Goal: Task Accomplishment & Management: Manage account settings

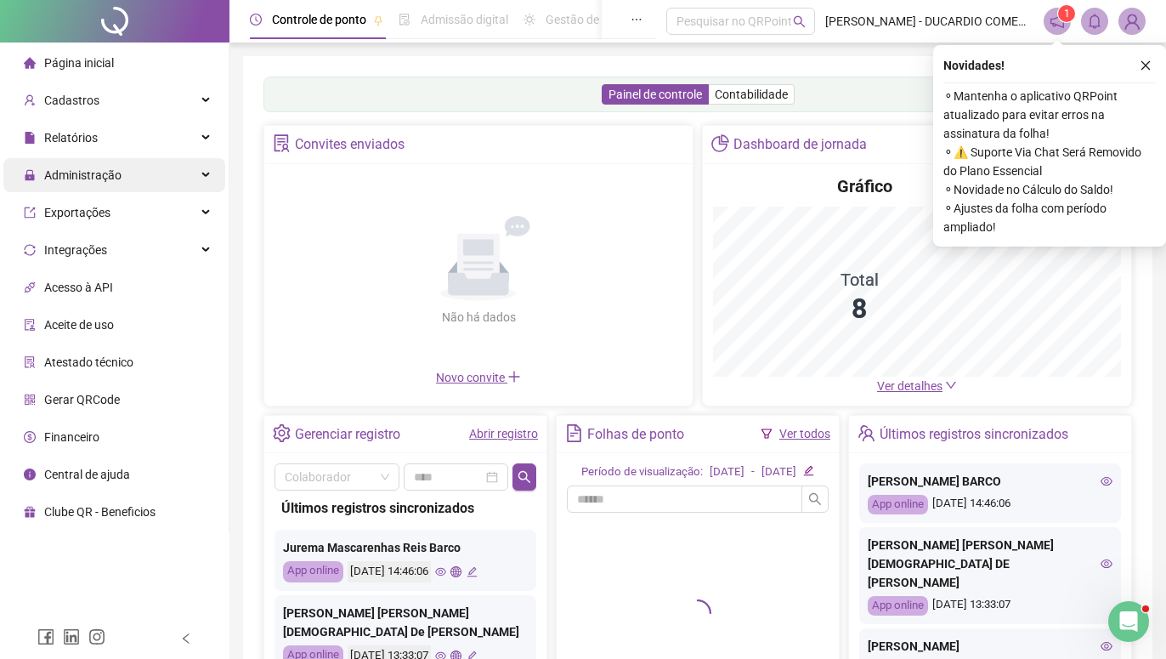
click at [106, 176] on span "Administração" at bounding box center [82, 175] width 77 height 14
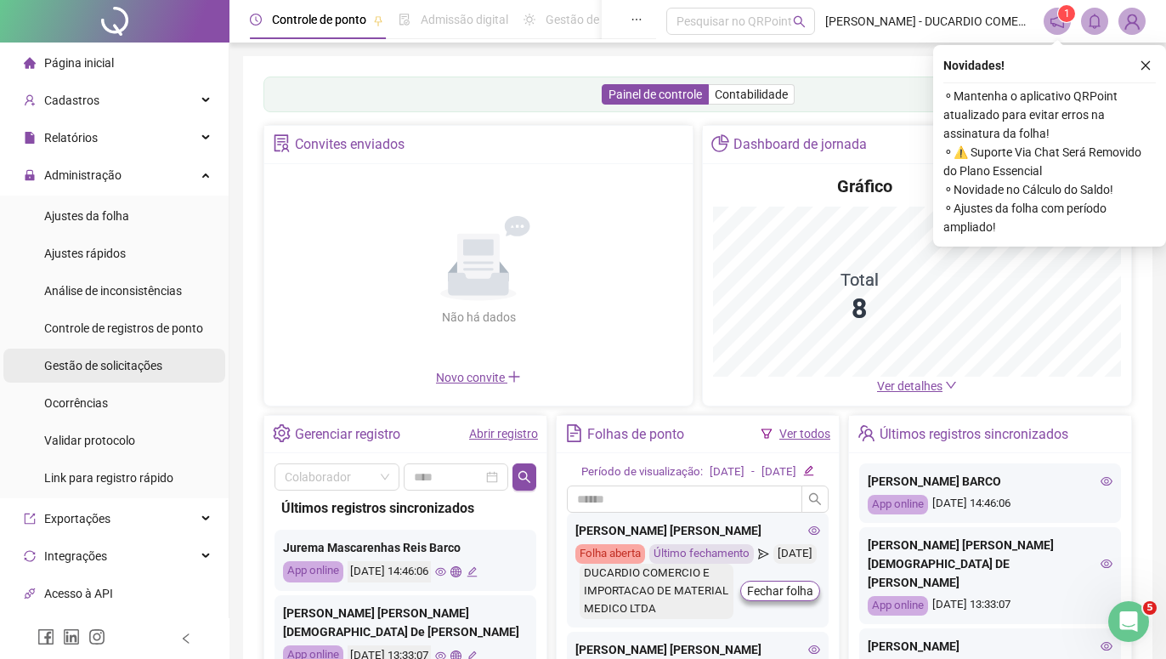
click at [127, 364] on span "Gestão de solicitações" at bounding box center [103, 366] width 118 height 14
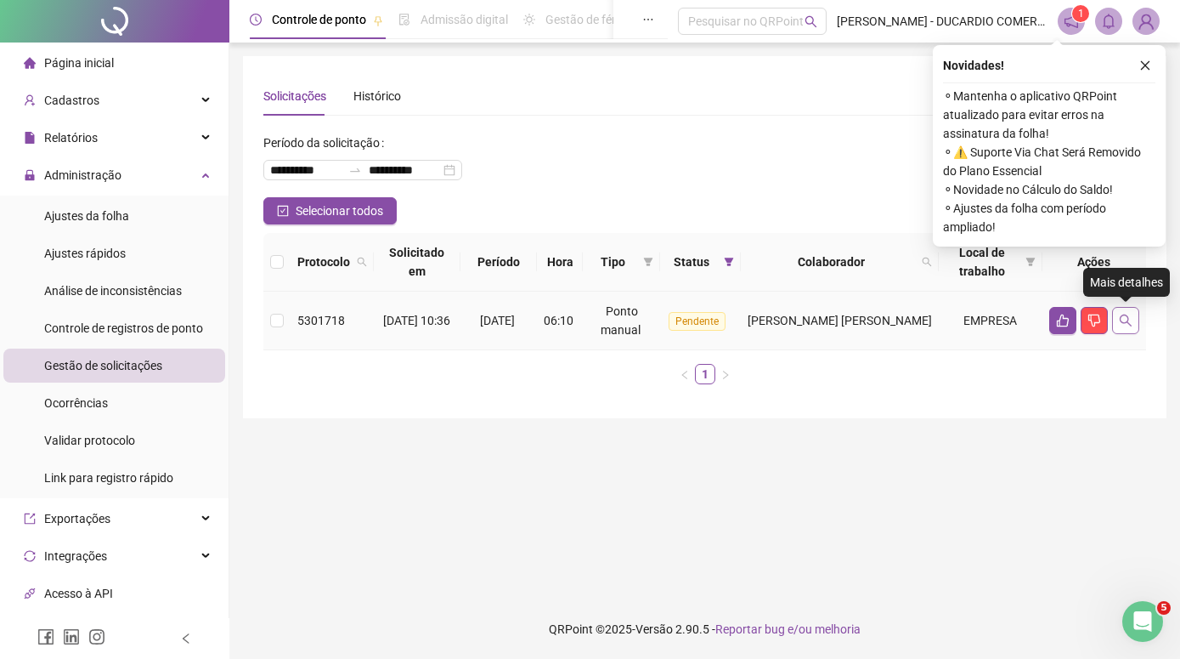
click at [1123, 320] on icon "search" at bounding box center [1126, 321] width 14 height 14
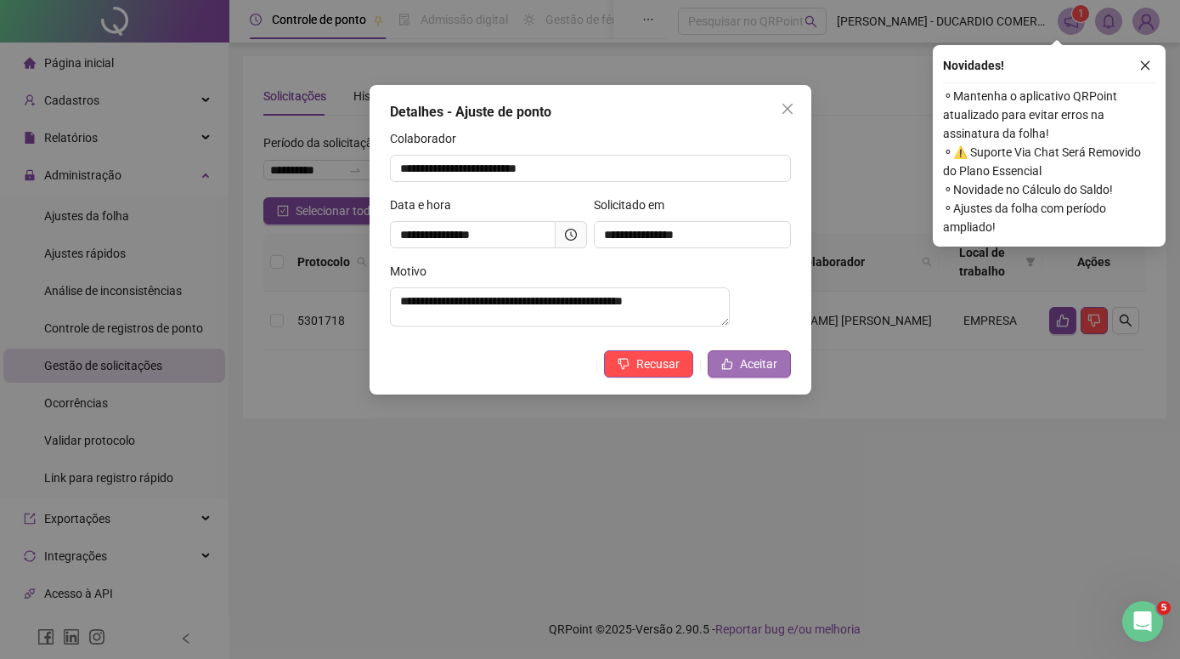
click at [747, 369] on span "Aceitar" at bounding box center [758, 363] width 37 height 19
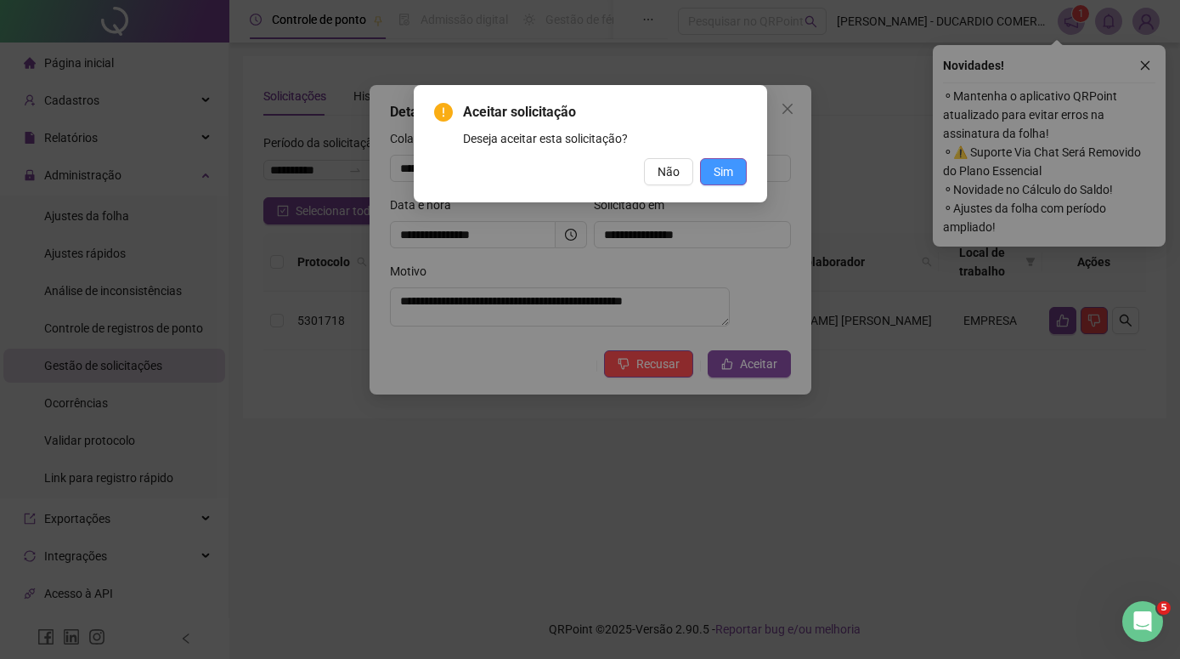
click at [720, 175] on span "Sim" at bounding box center [724, 171] width 20 height 19
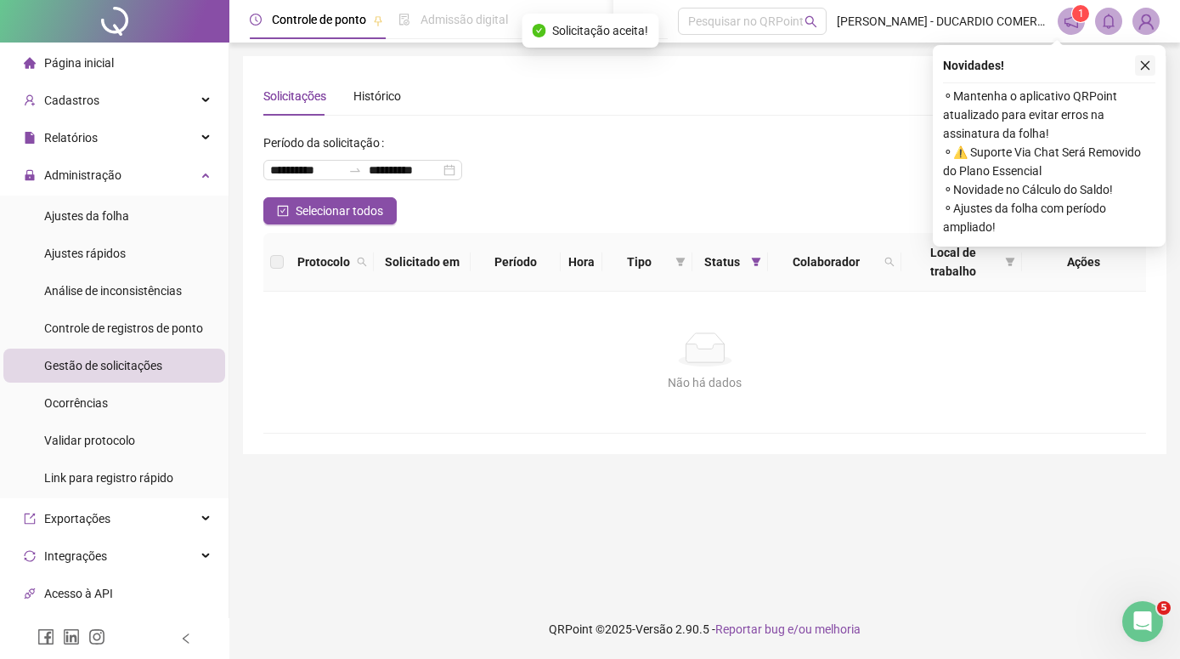
click at [1145, 65] on icon "close" at bounding box center [1146, 65] width 12 height 12
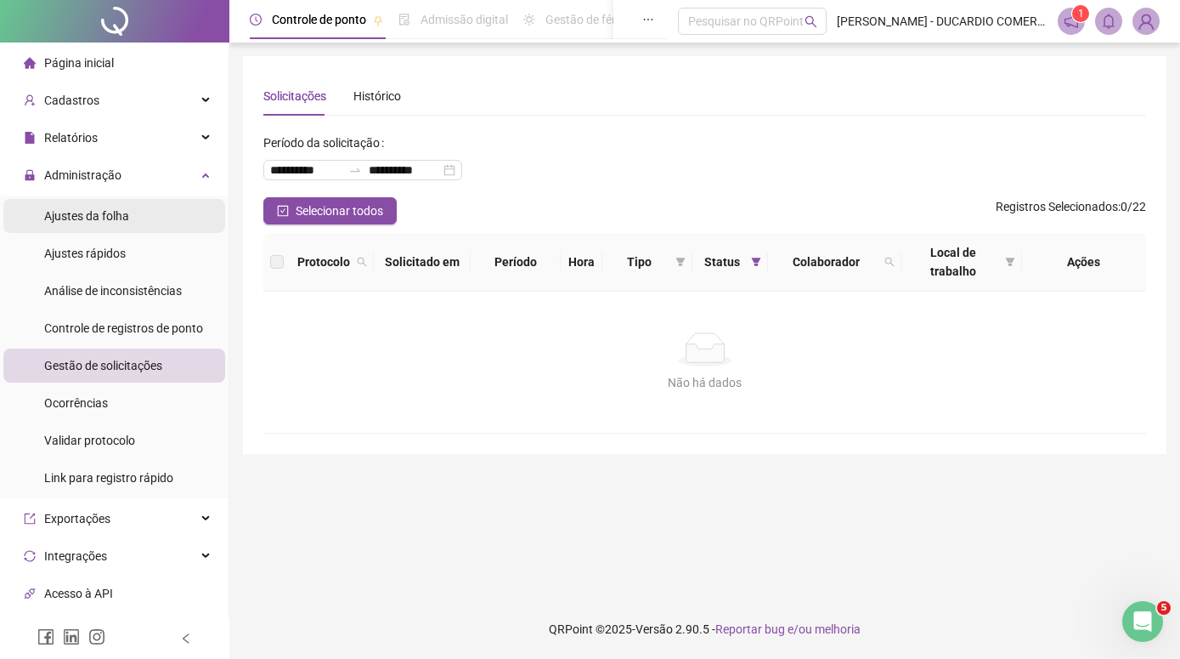
click at [93, 213] on span "Ajustes da folha" at bounding box center [86, 216] width 85 height 14
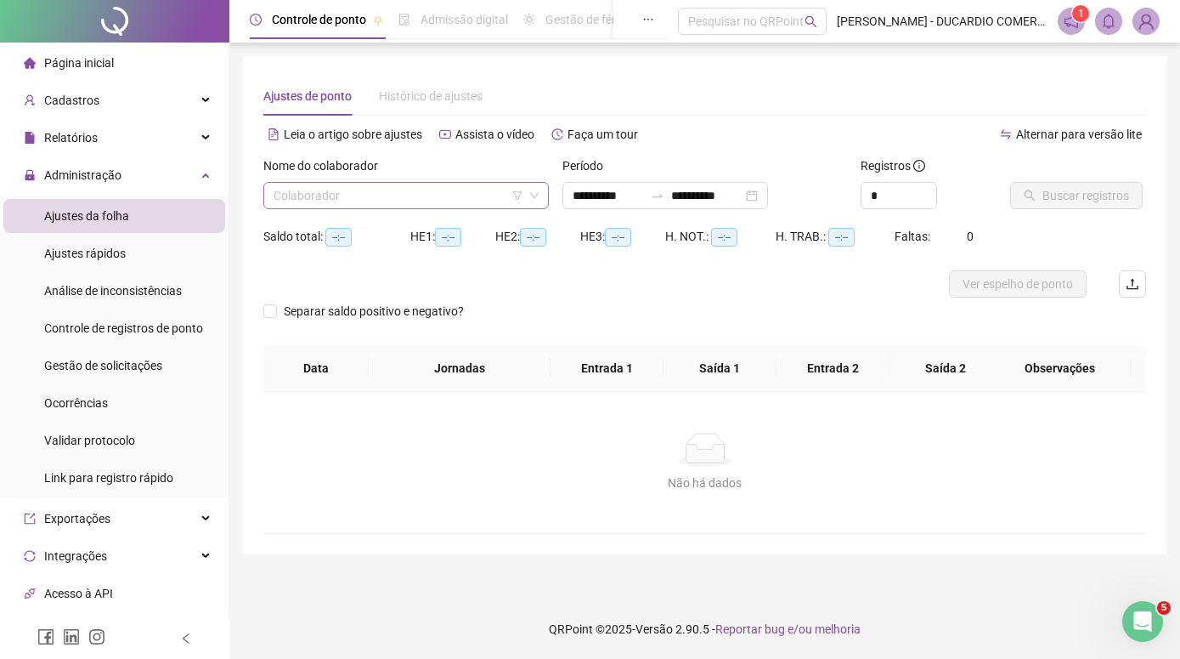
type input "**********"
click at [378, 198] on input "search" at bounding box center [399, 195] width 250 height 25
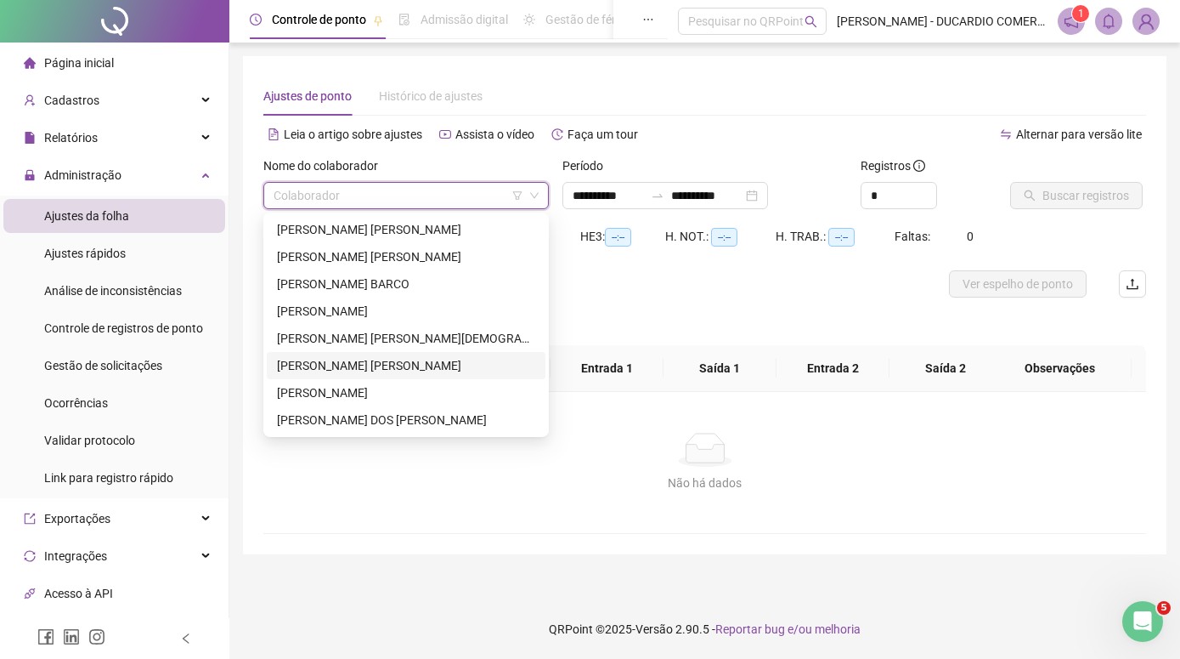
click at [280, 365] on div "[PERSON_NAME] [PERSON_NAME]" at bounding box center [406, 365] width 258 height 19
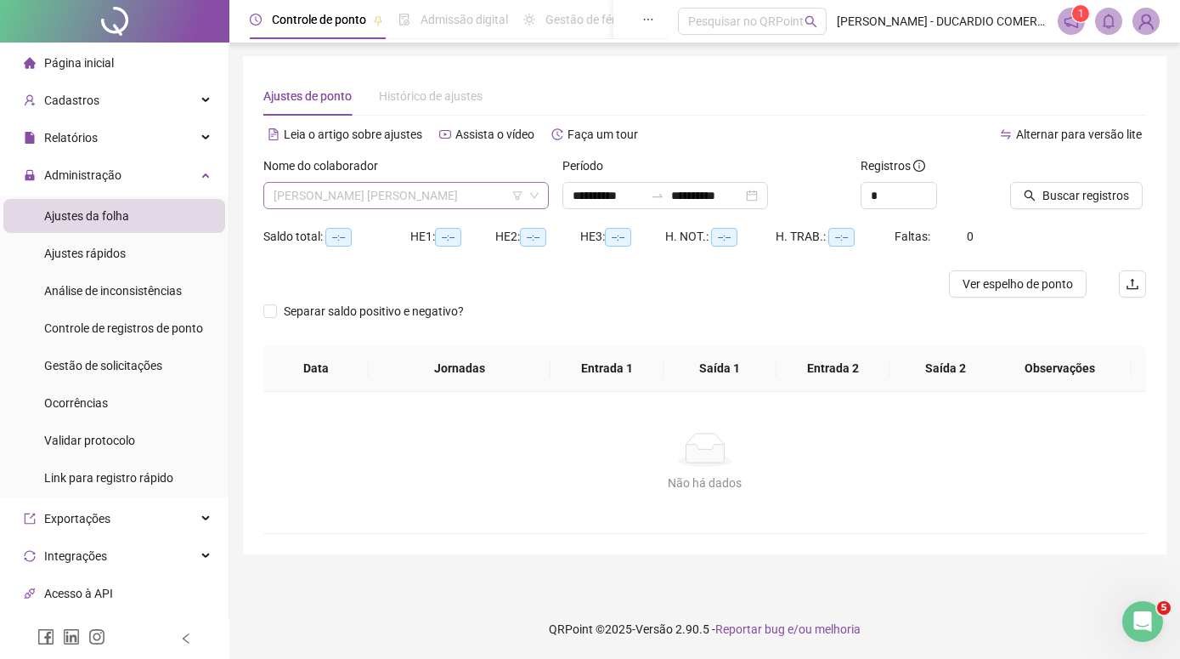
click at [461, 189] on span "[PERSON_NAME] [PERSON_NAME]" at bounding box center [406, 195] width 265 height 25
click at [461, 195] on span "[PERSON_NAME] [PERSON_NAME]" at bounding box center [406, 195] width 265 height 25
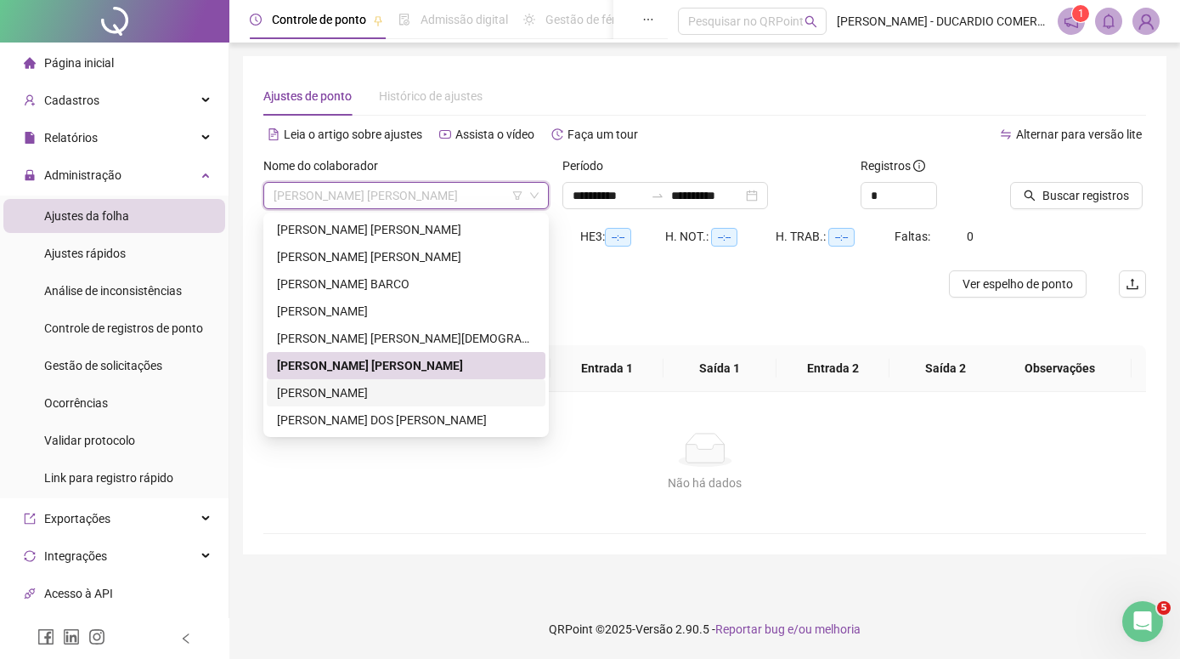
click at [308, 389] on div "[PERSON_NAME]" at bounding box center [406, 392] width 258 height 19
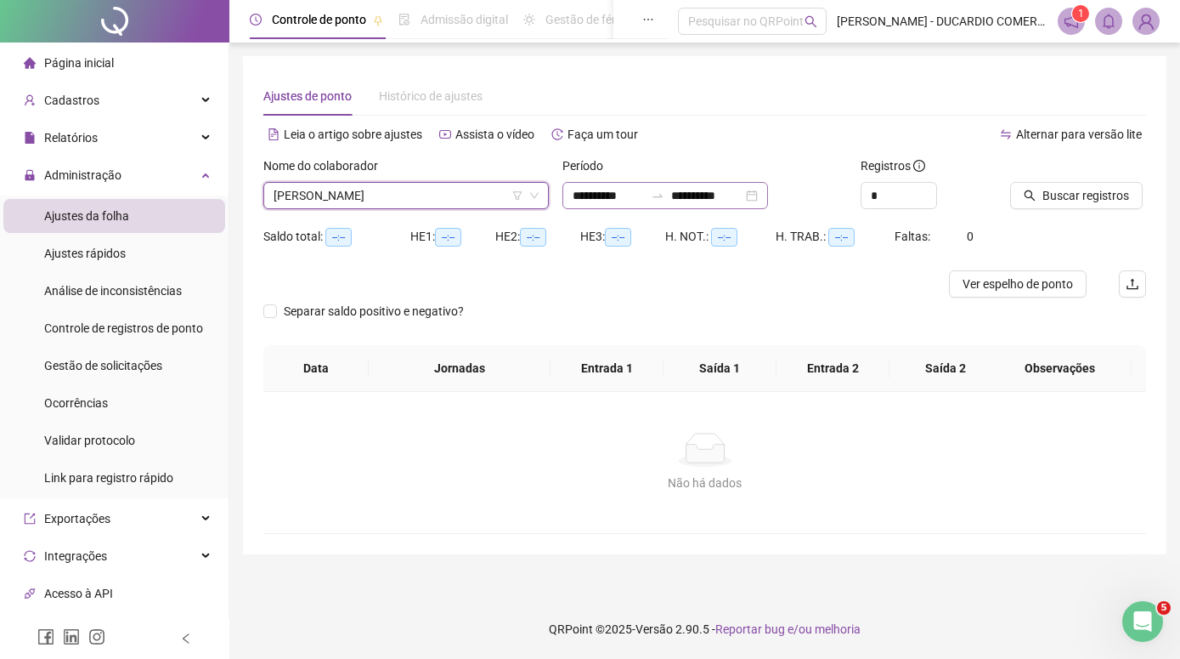
click at [768, 189] on div "**********" at bounding box center [666, 195] width 206 height 27
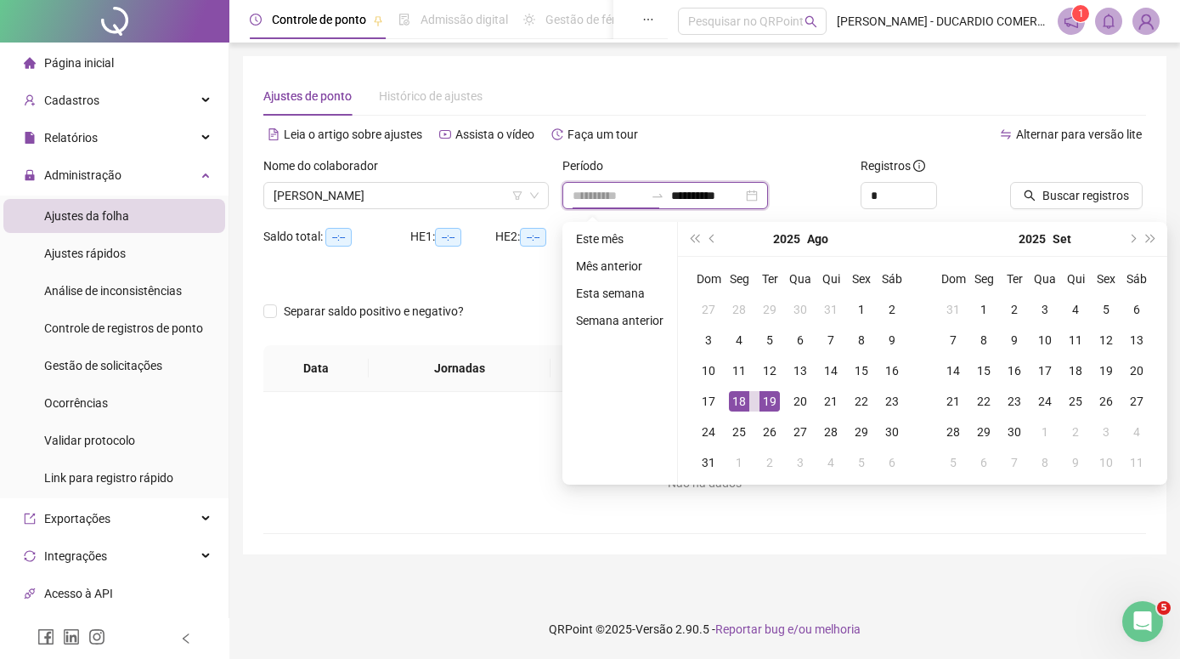
type input "**********"
click at [740, 401] on div "18" at bounding box center [739, 401] width 20 height 20
type input "**********"
click at [1064, 190] on span "Buscar registros" at bounding box center [1086, 195] width 87 height 19
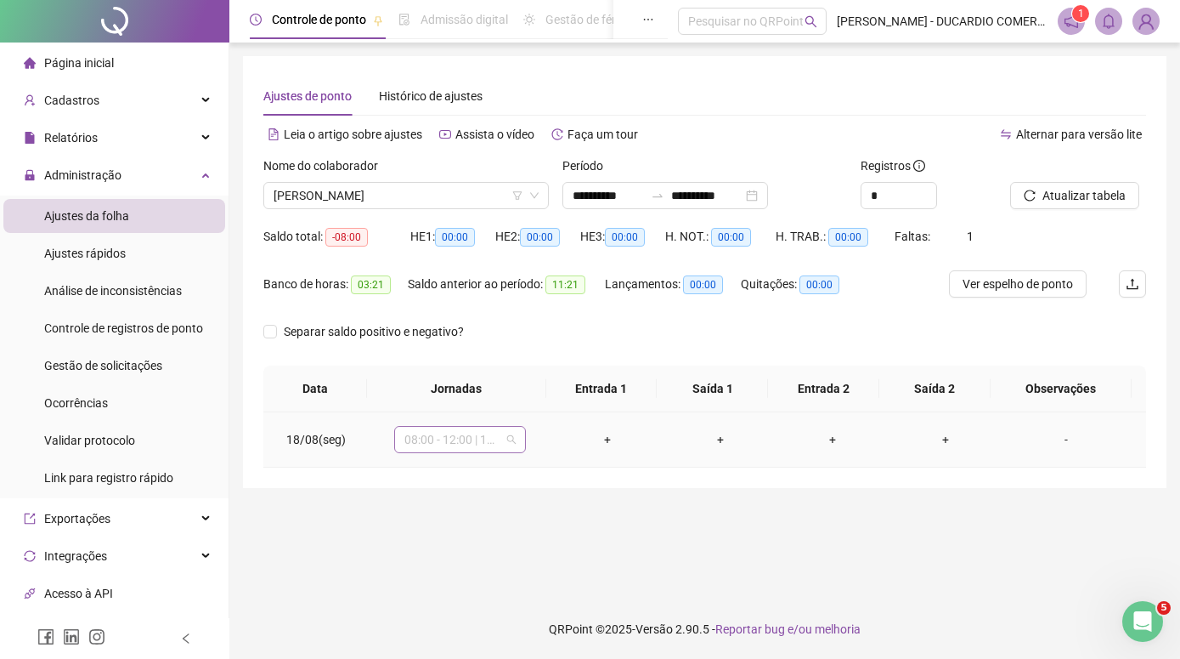
click at [509, 438] on span "08:00 - 12:00 | 13:00 - 17:00" at bounding box center [459, 439] width 111 height 25
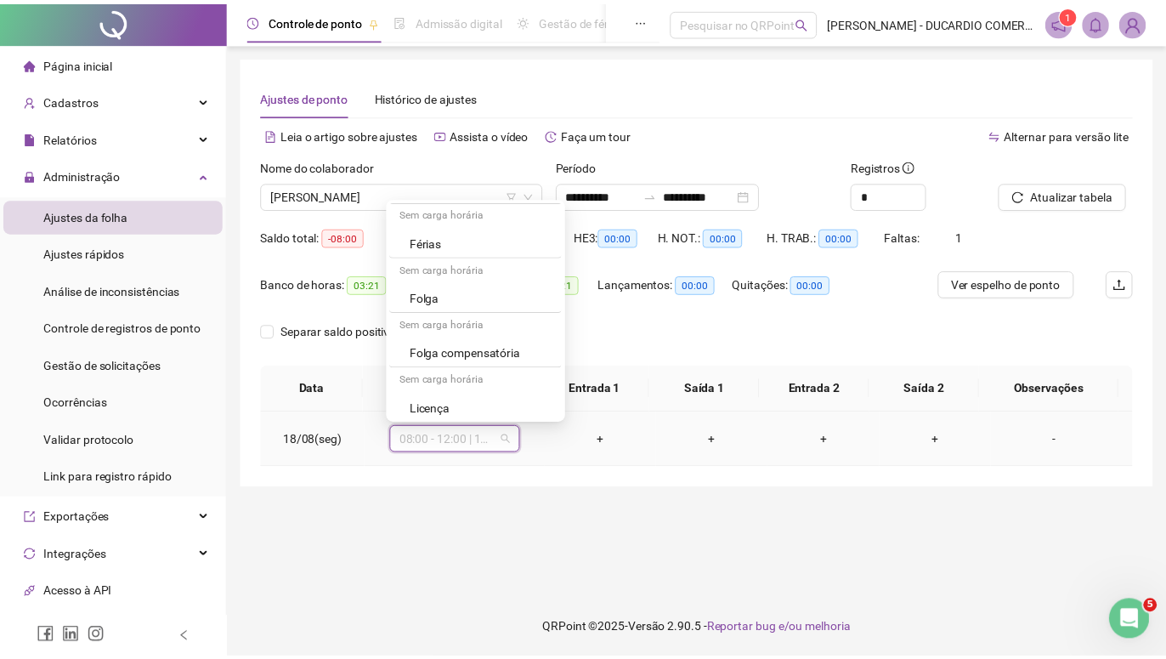
scroll to position [166, 0]
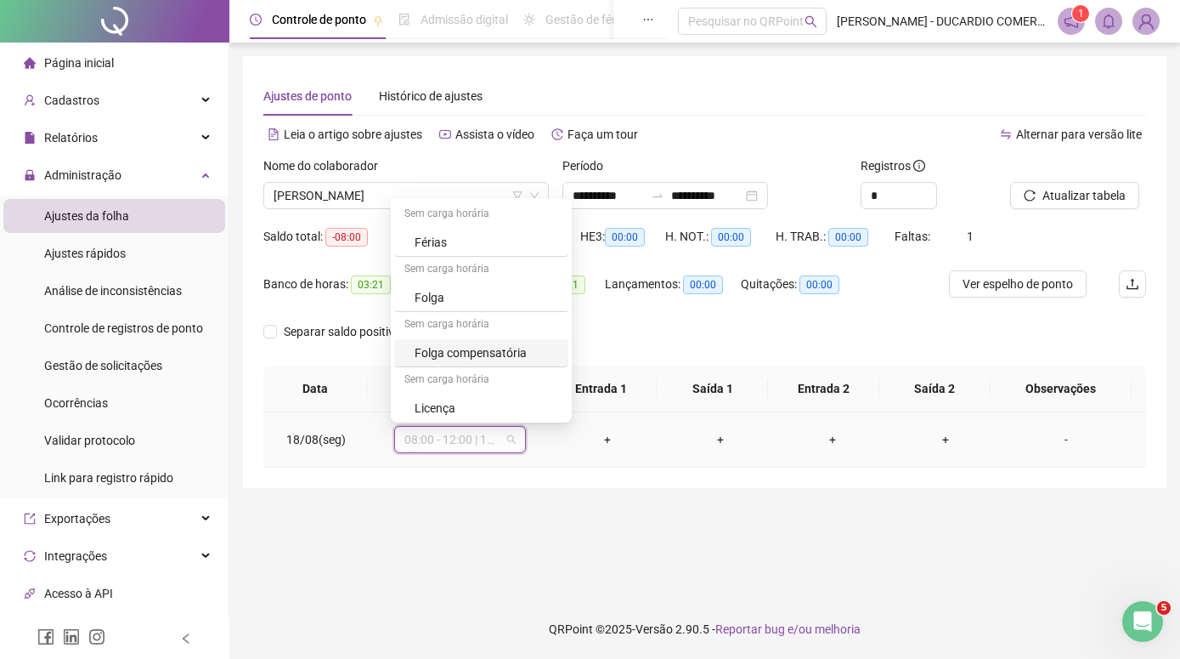
click at [494, 354] on div "Folga compensatória" at bounding box center [487, 352] width 144 height 19
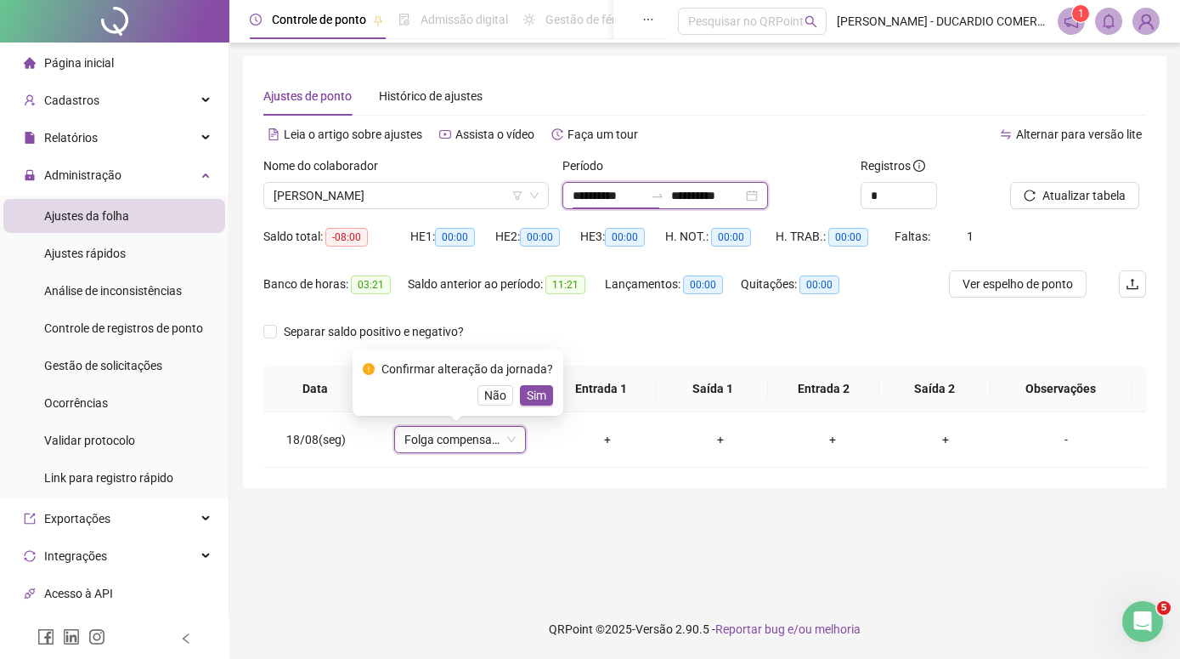
click at [644, 197] on input "**********" at bounding box center [608, 195] width 71 height 19
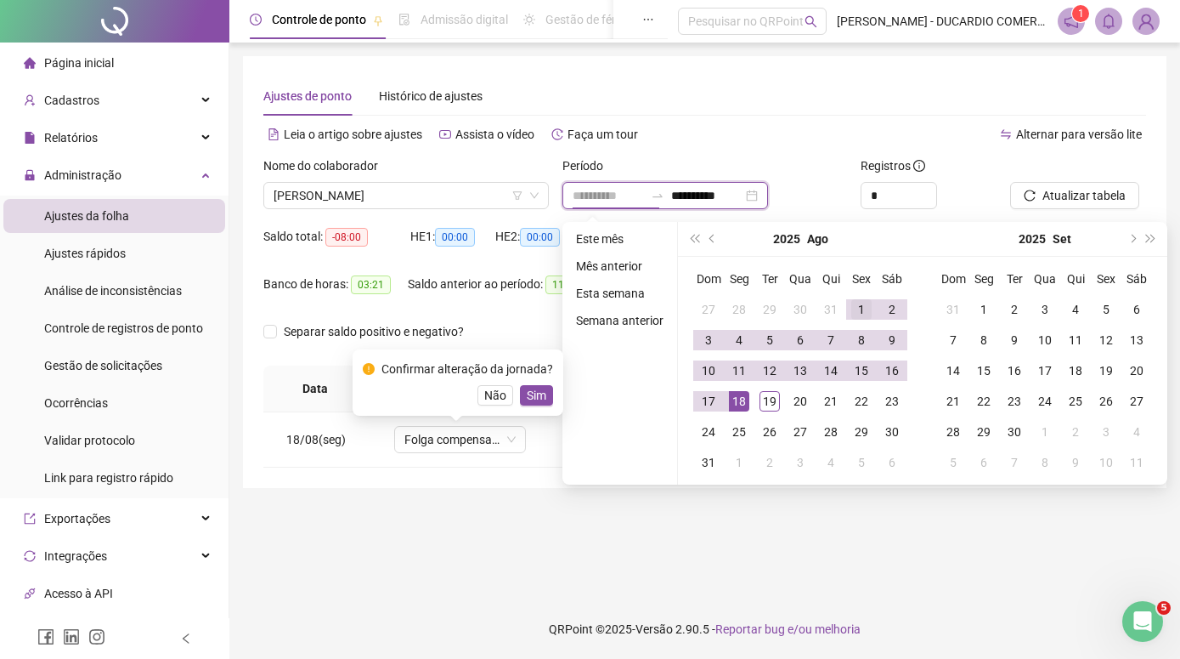
type input "**********"
click at [856, 307] on div "1" at bounding box center [861, 309] width 20 height 20
type input "**********"
click at [743, 400] on div "18" at bounding box center [739, 401] width 20 height 20
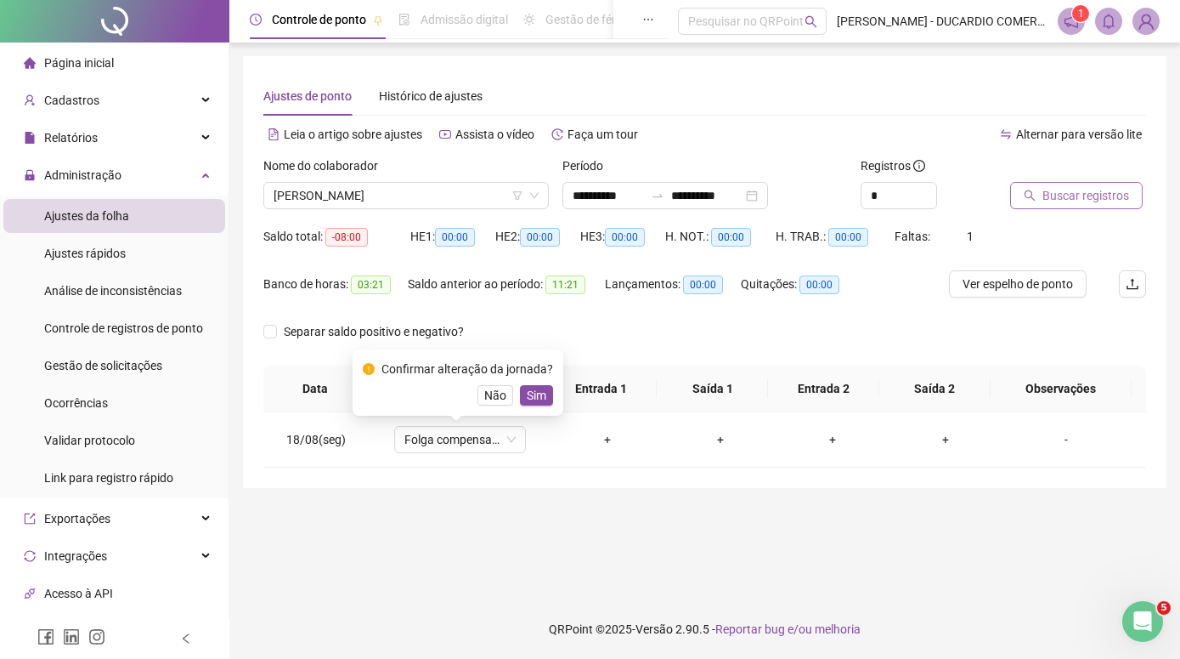
click at [1072, 192] on span "Buscar registros" at bounding box center [1086, 195] width 87 height 19
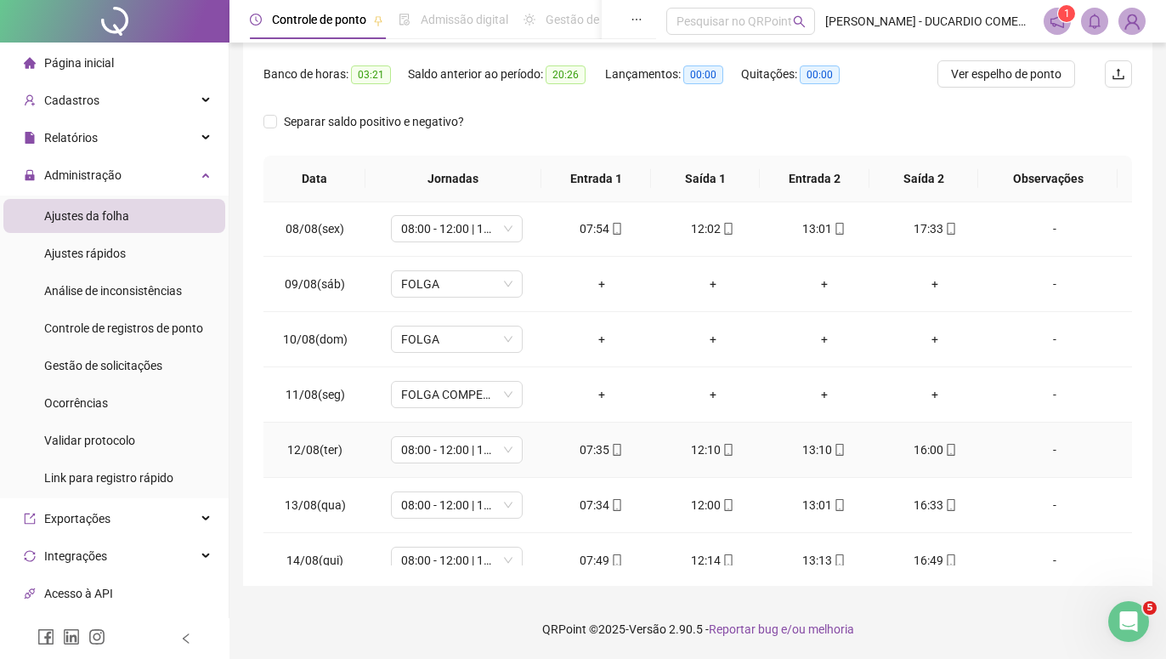
scroll to position [631, 0]
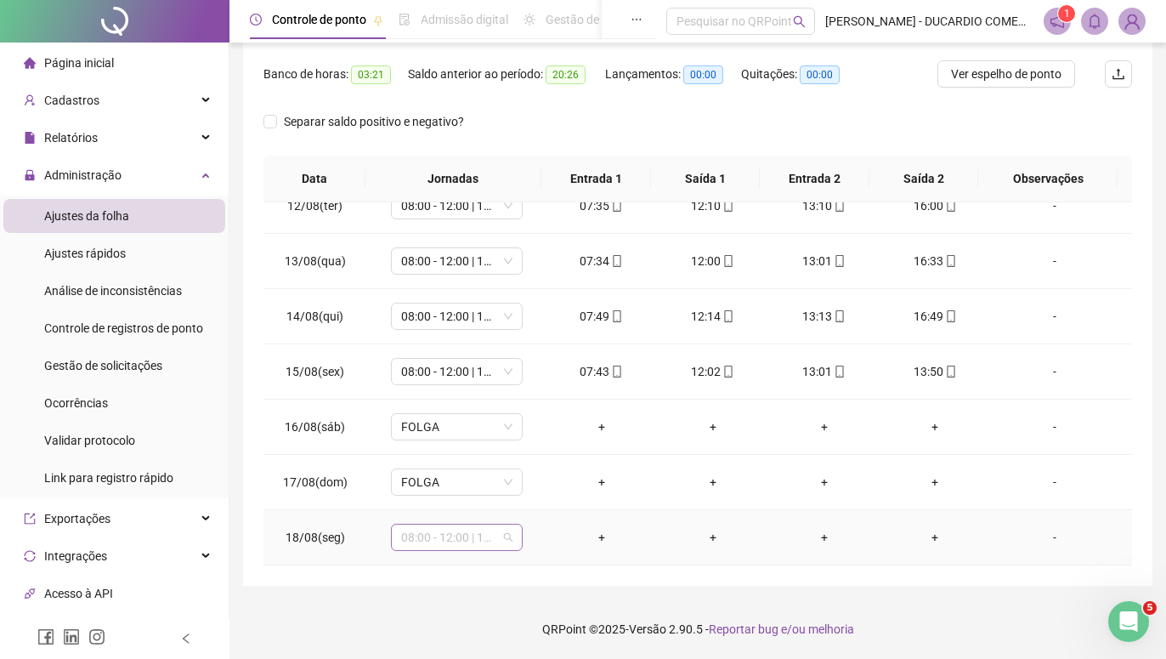
click at [506, 540] on span "08:00 - 12:00 | 13:00 - 17:00" at bounding box center [456, 536] width 111 height 25
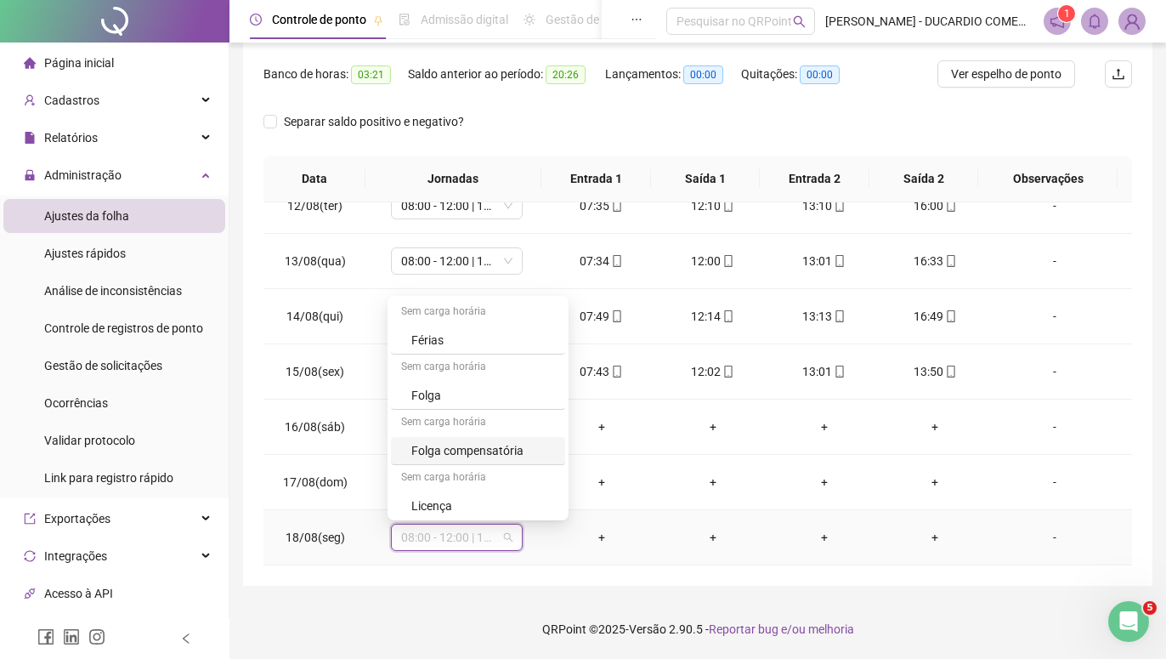
click at [488, 450] on div "Folga compensatória" at bounding box center [483, 450] width 144 height 19
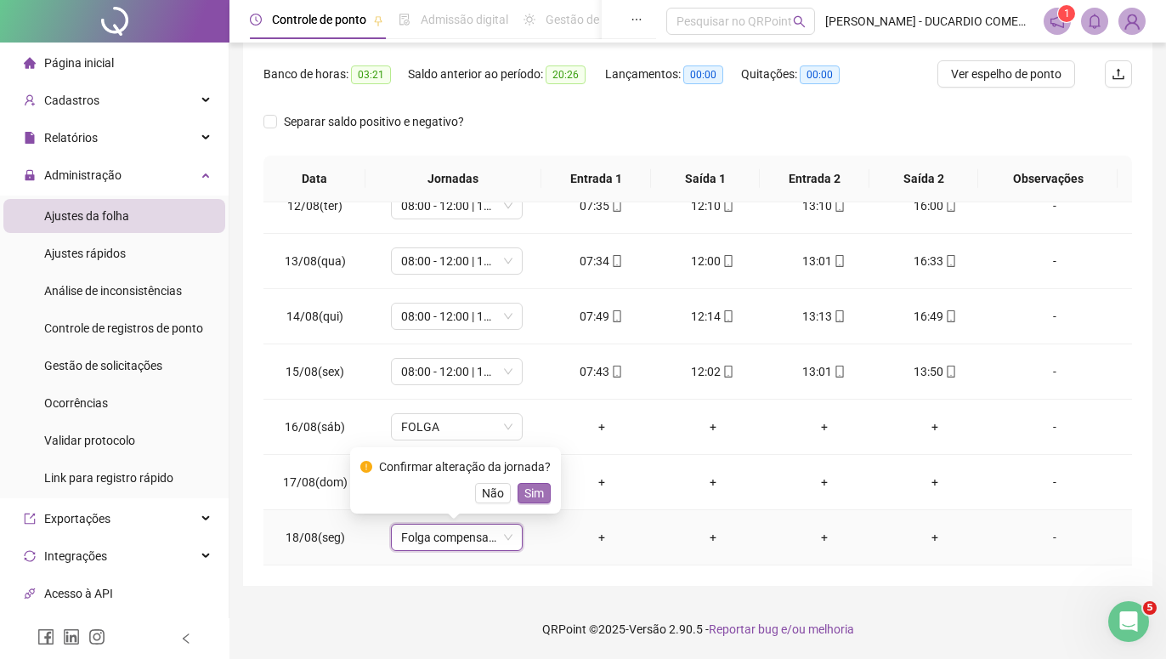
click at [533, 491] on span "Sim" at bounding box center [534, 493] width 20 height 19
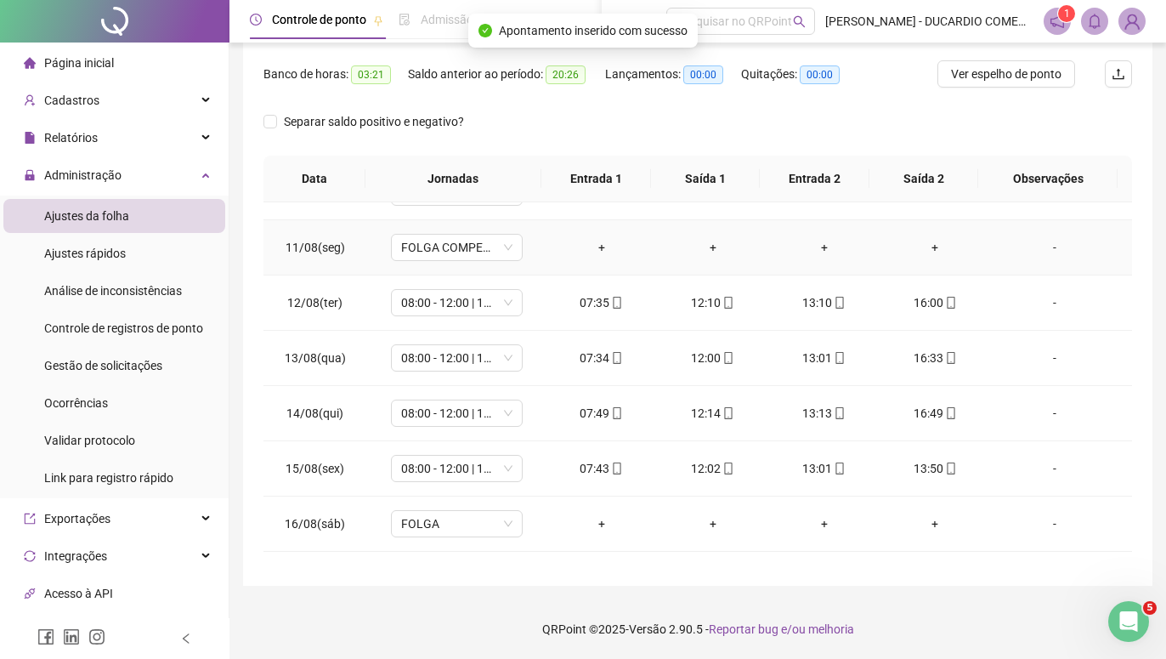
scroll to position [438, 0]
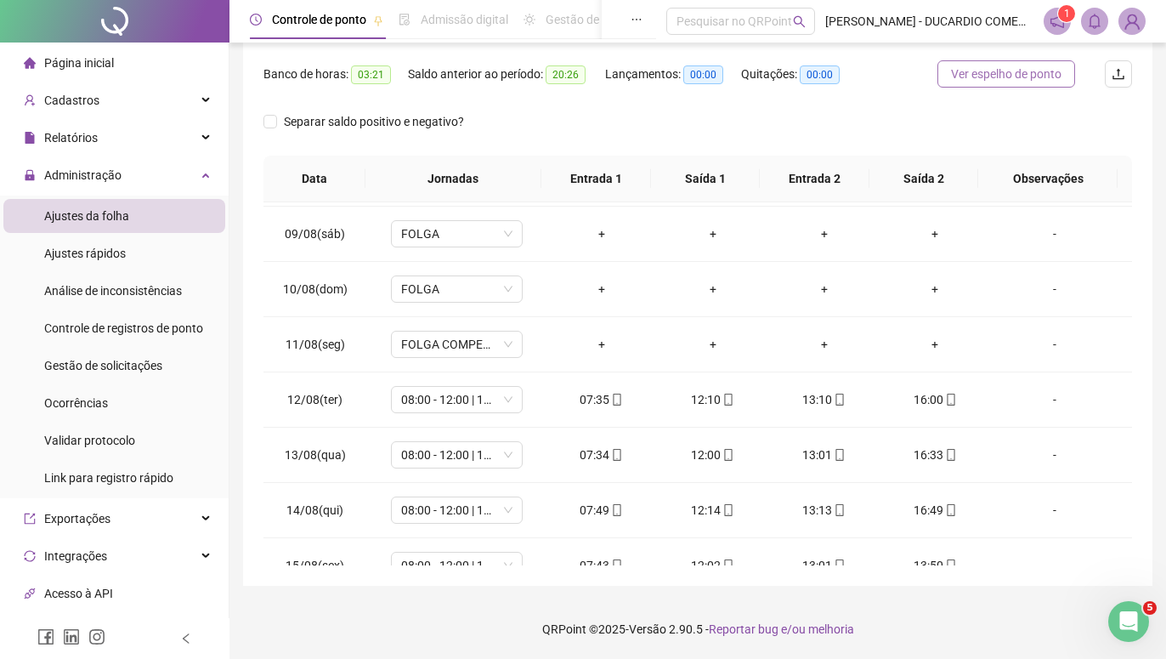
click at [1032, 69] on span "Ver espelho de ponto" at bounding box center [1006, 74] width 110 height 19
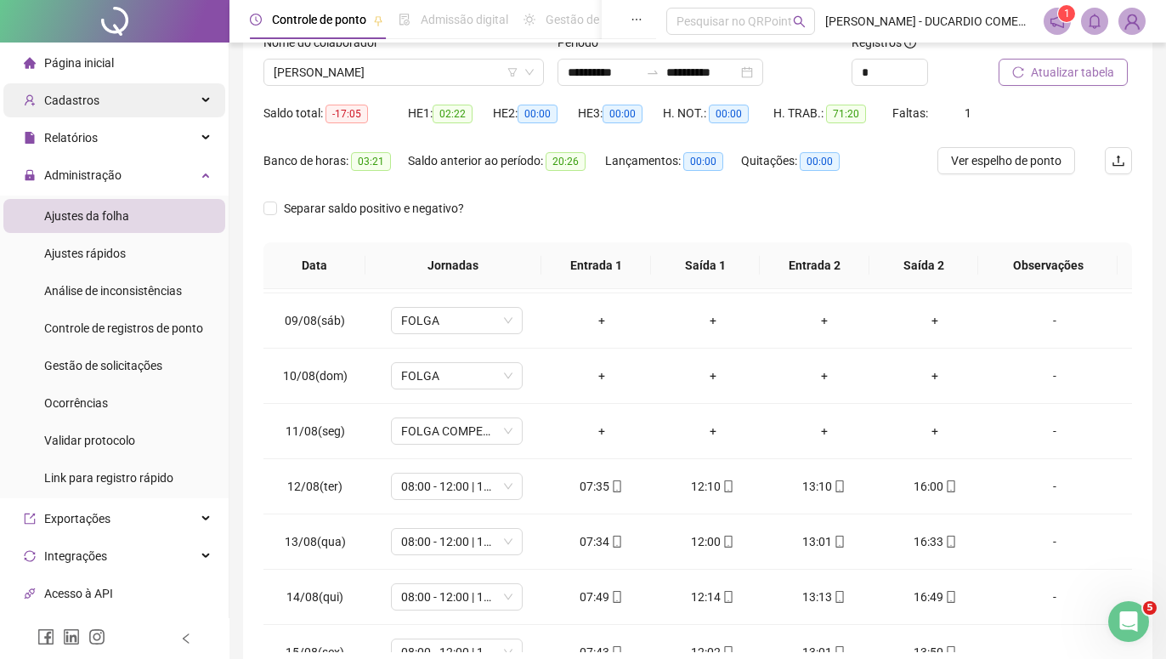
click at [65, 99] on span "Cadastros" at bounding box center [71, 100] width 55 height 14
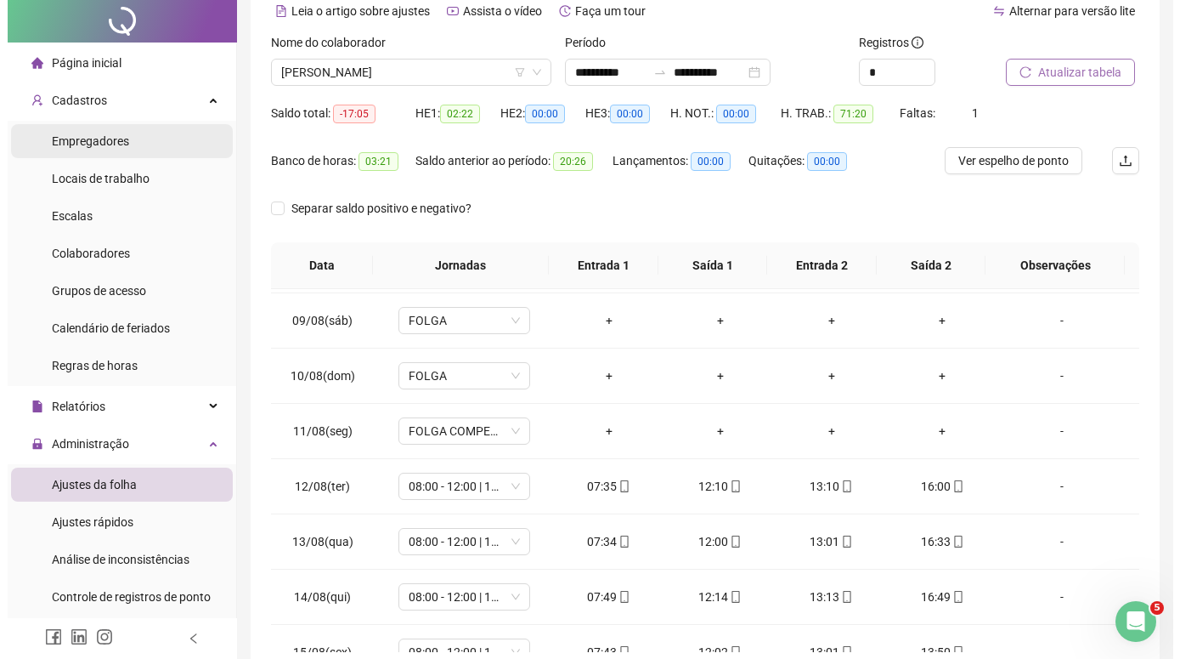
scroll to position [0, 0]
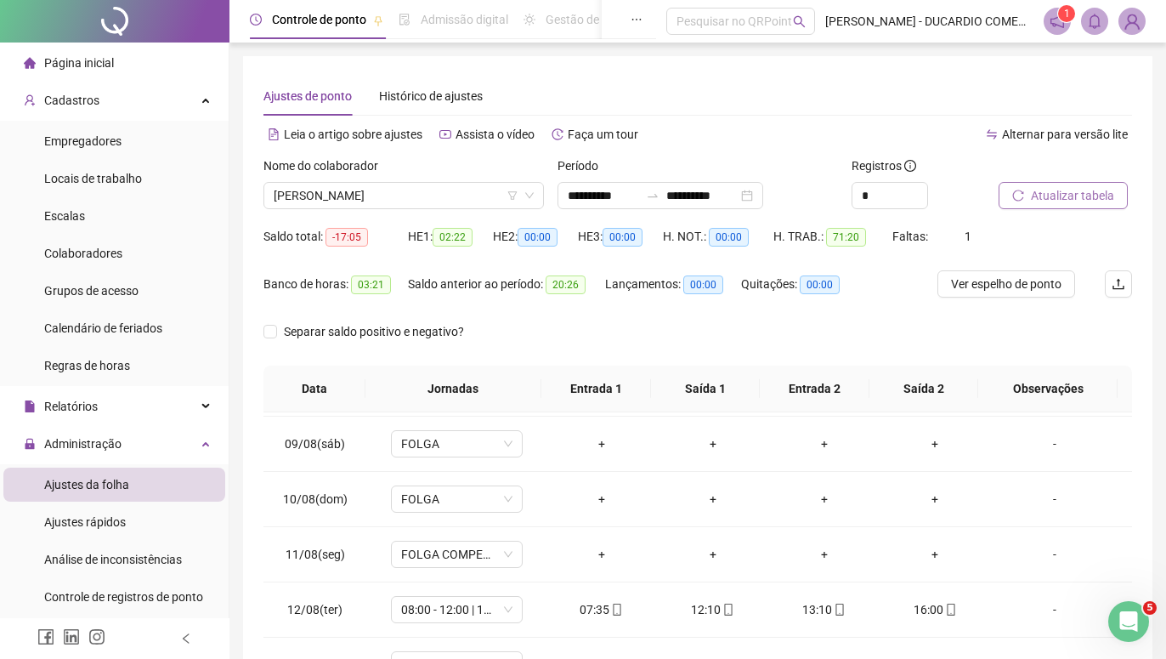
click at [1134, 20] on img at bounding box center [1131, 20] width 25 height 25
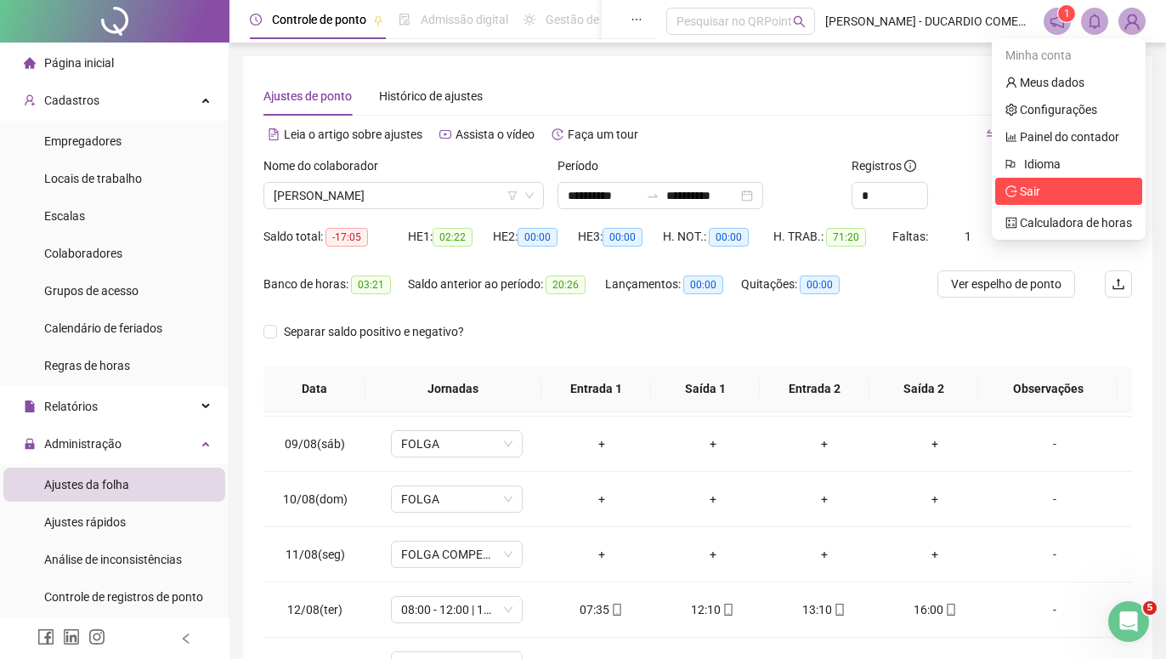
click at [1030, 191] on span "Sair" at bounding box center [1030, 191] width 20 height 14
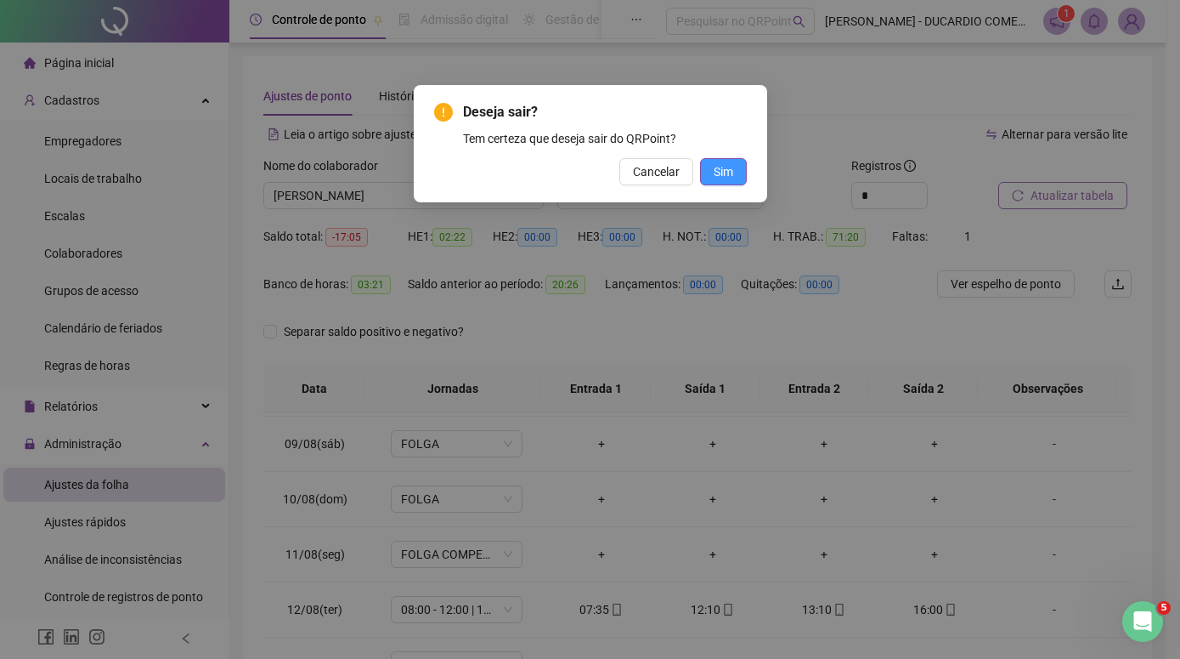
click at [719, 168] on span "Sim" at bounding box center [724, 171] width 20 height 19
